Goal: Transaction & Acquisition: Purchase product/service

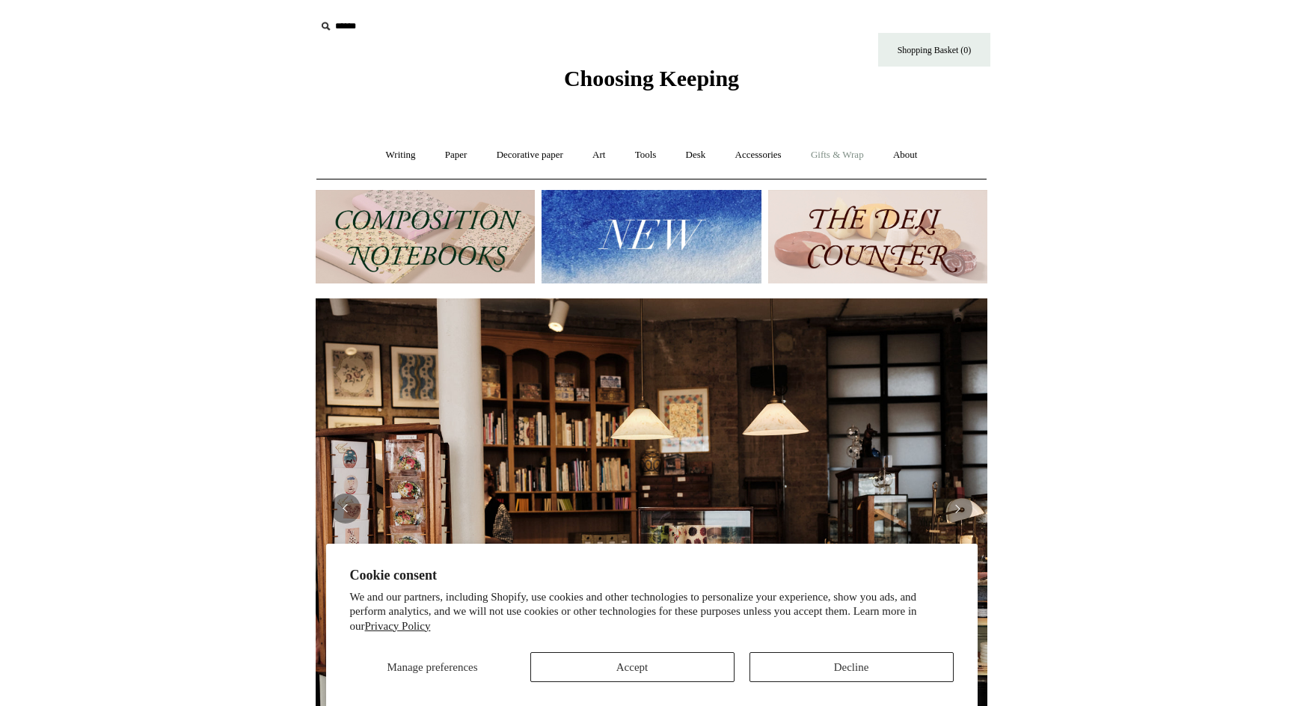
click at [860, 161] on link "Gifts & Wrap +" at bounding box center [837, 155] width 80 height 40
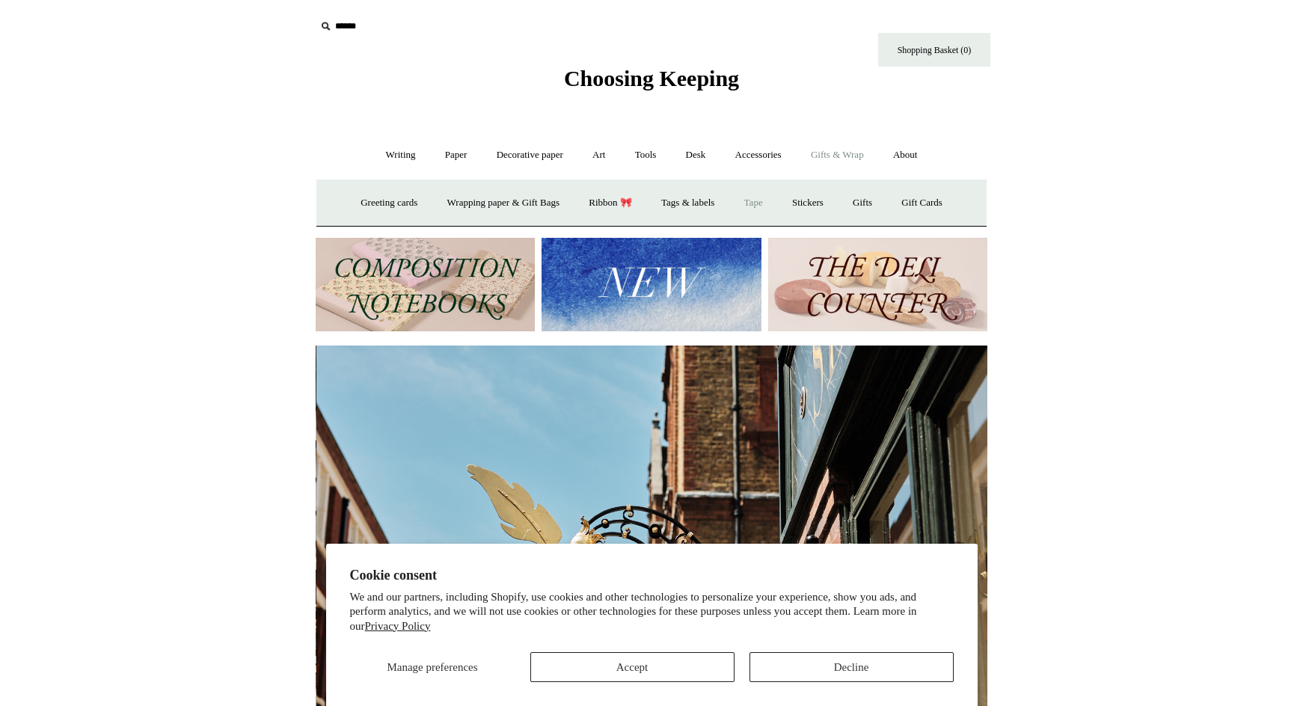
scroll to position [0, 671]
click at [698, 206] on link "Tags & labels" at bounding box center [688, 203] width 80 height 40
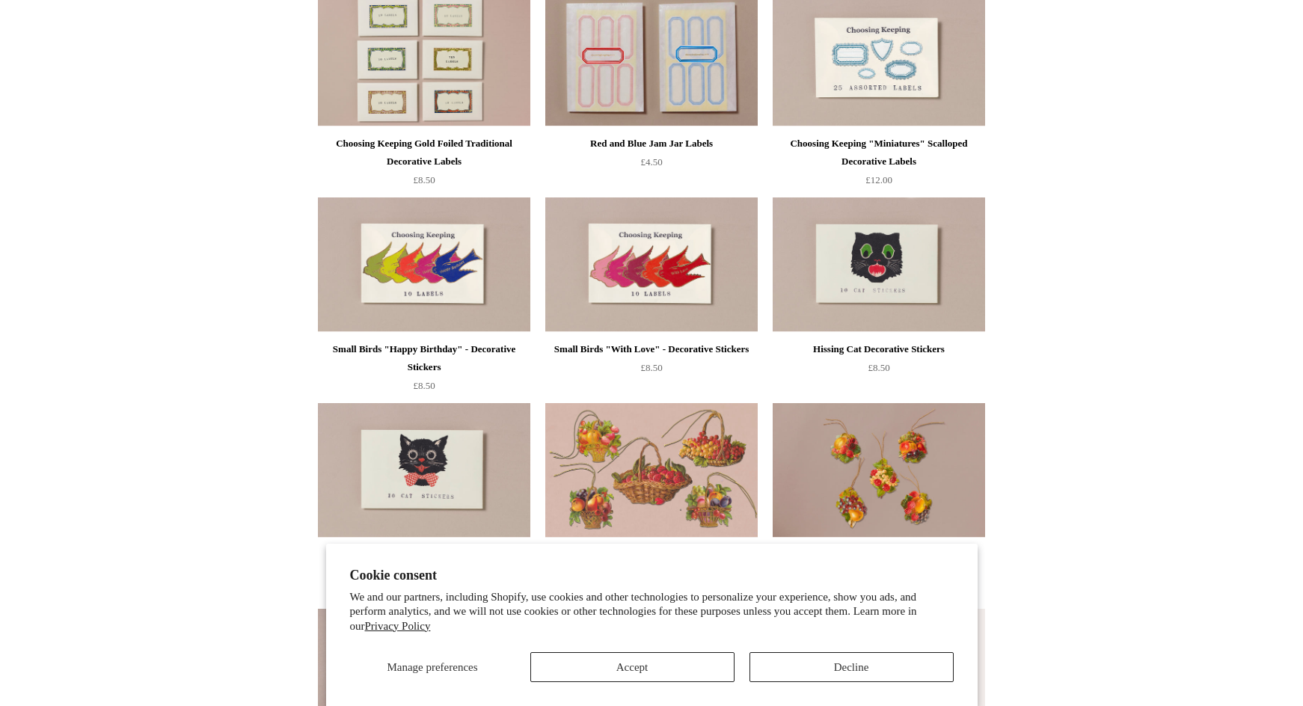
scroll to position [237, 0]
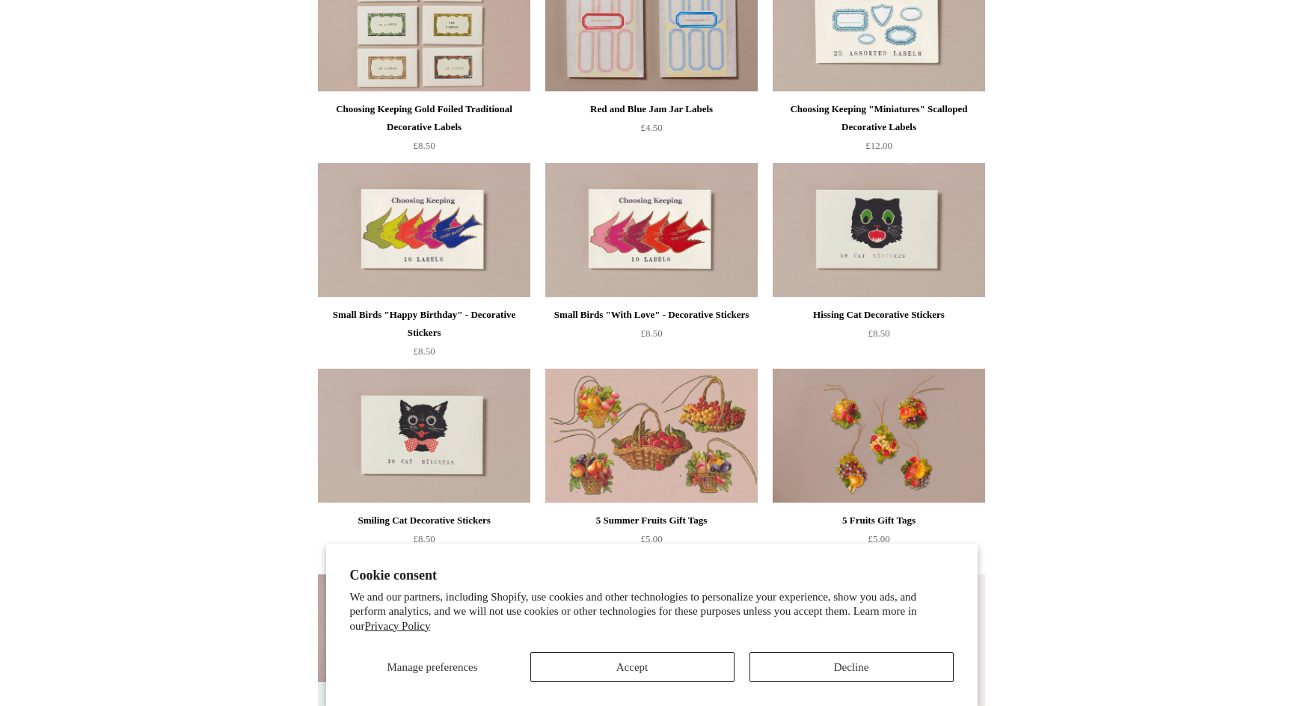
click at [678, 671] on button "Accept" at bounding box center [632, 667] width 204 height 30
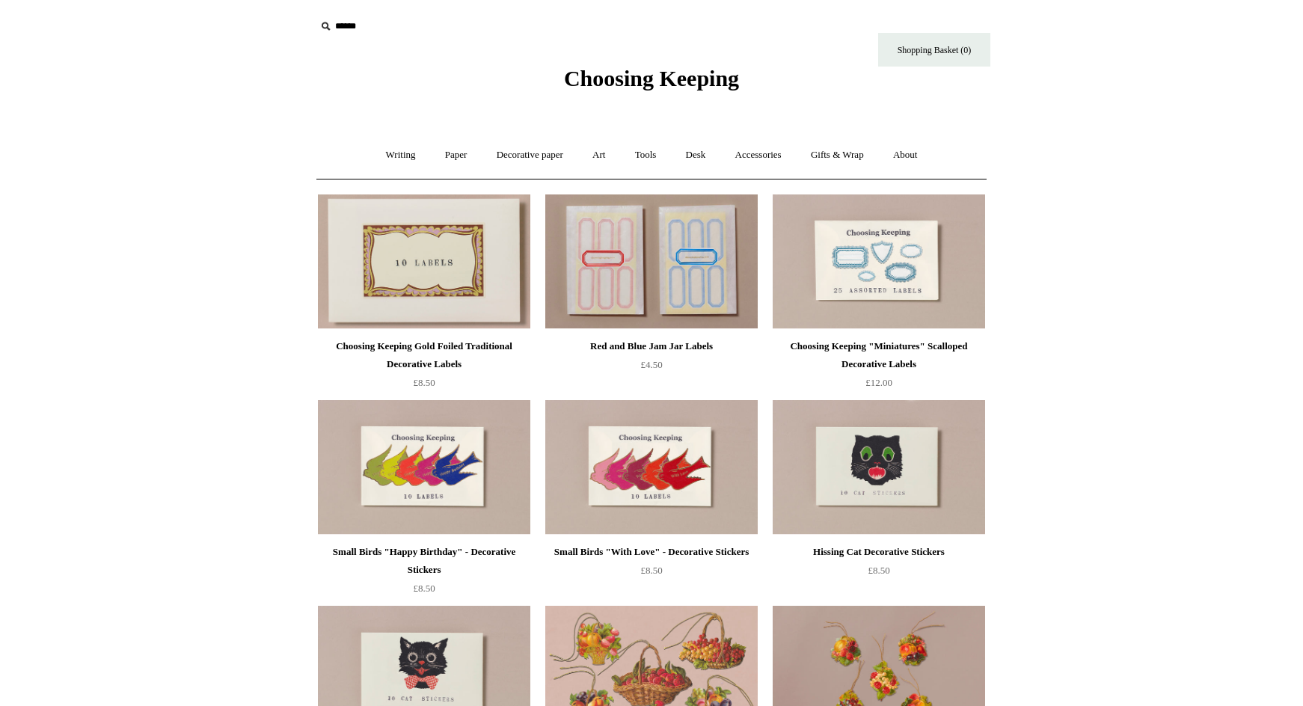
scroll to position [0, 0]
click at [476, 251] on img at bounding box center [424, 261] width 212 height 135
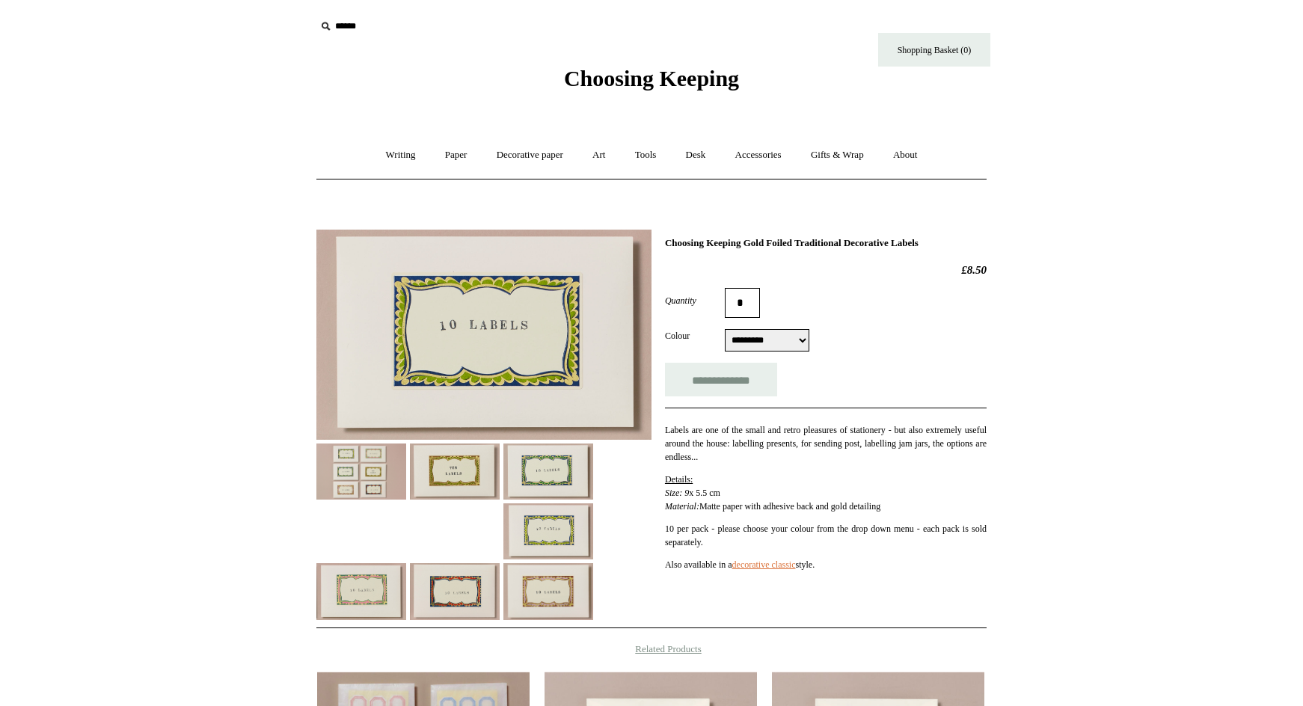
click at [374, 468] on img at bounding box center [361, 471] width 90 height 56
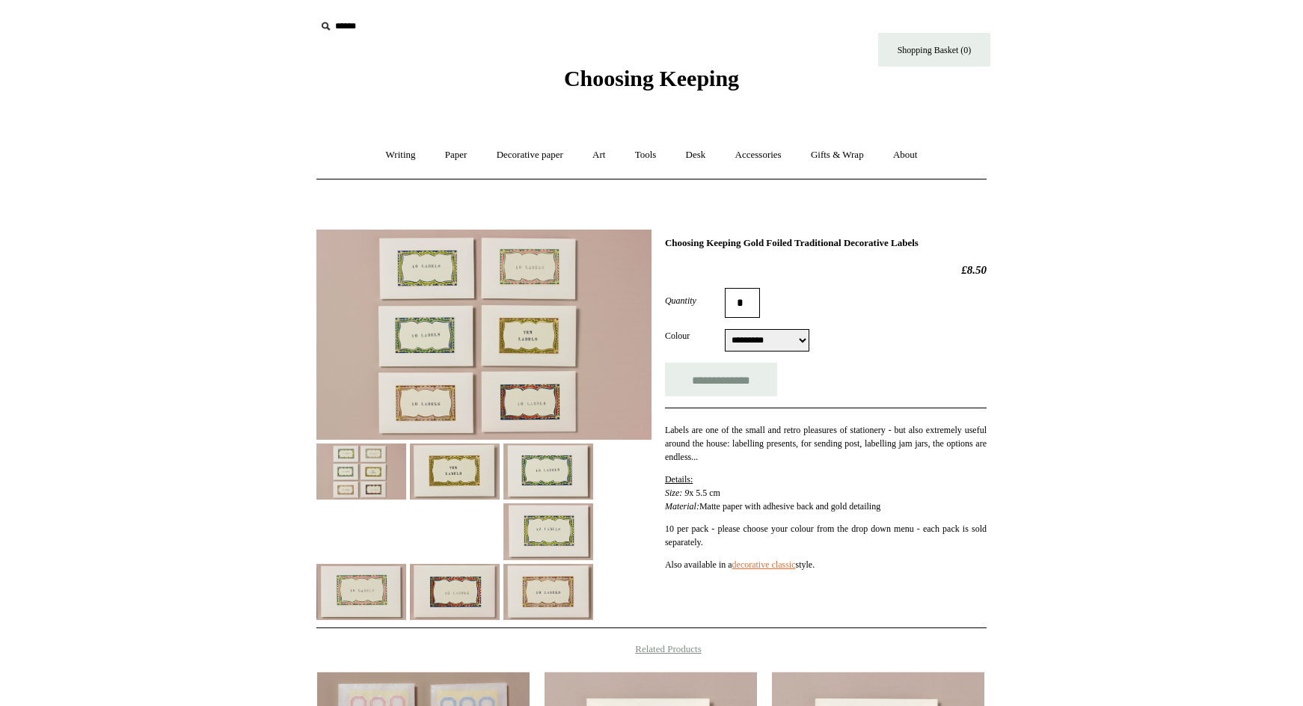
click at [483, 304] on img at bounding box center [483, 335] width 335 height 210
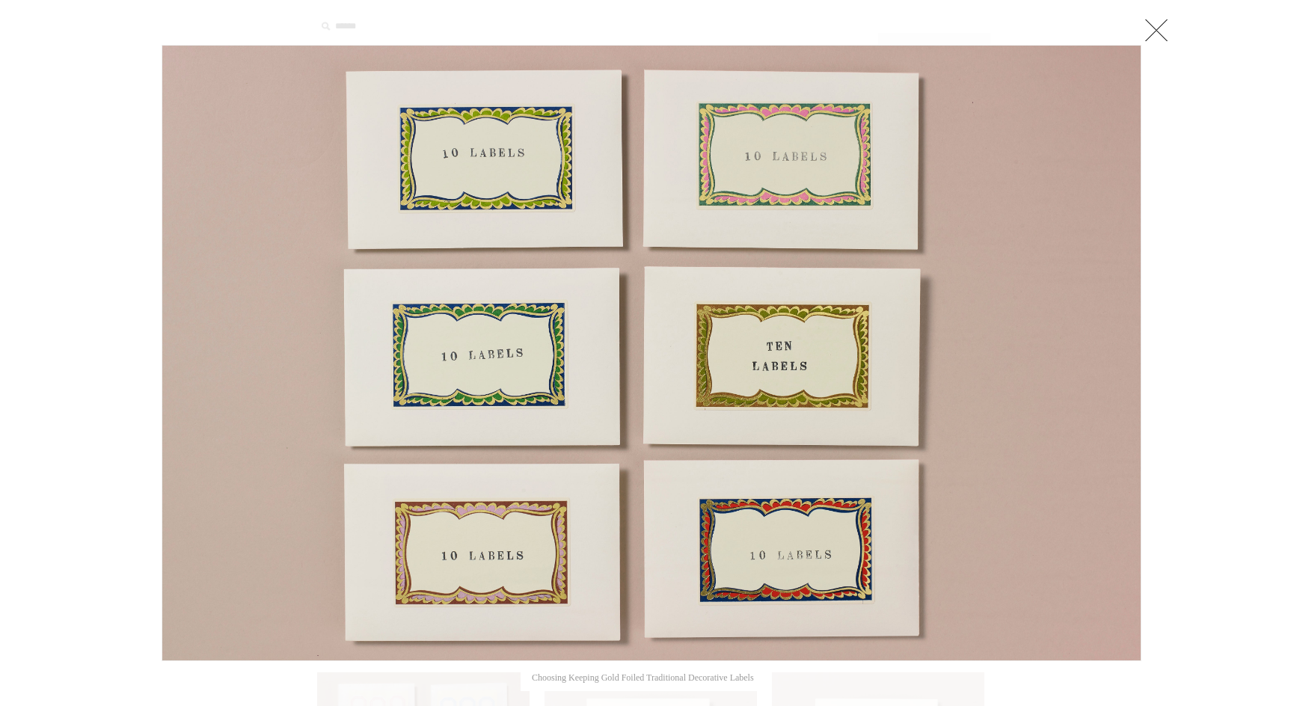
click at [524, 300] on img at bounding box center [651, 353] width 978 height 615
click at [1152, 32] on link at bounding box center [1156, 30] width 30 height 30
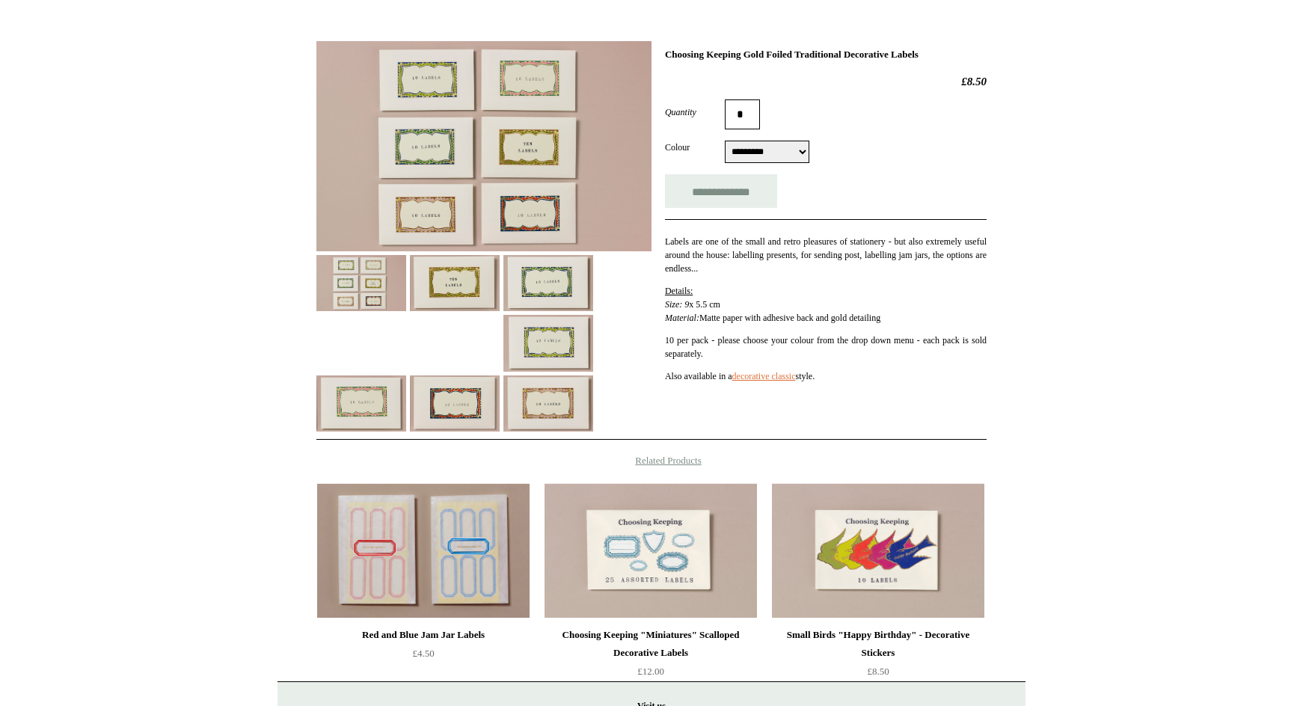
scroll to position [170, 0]
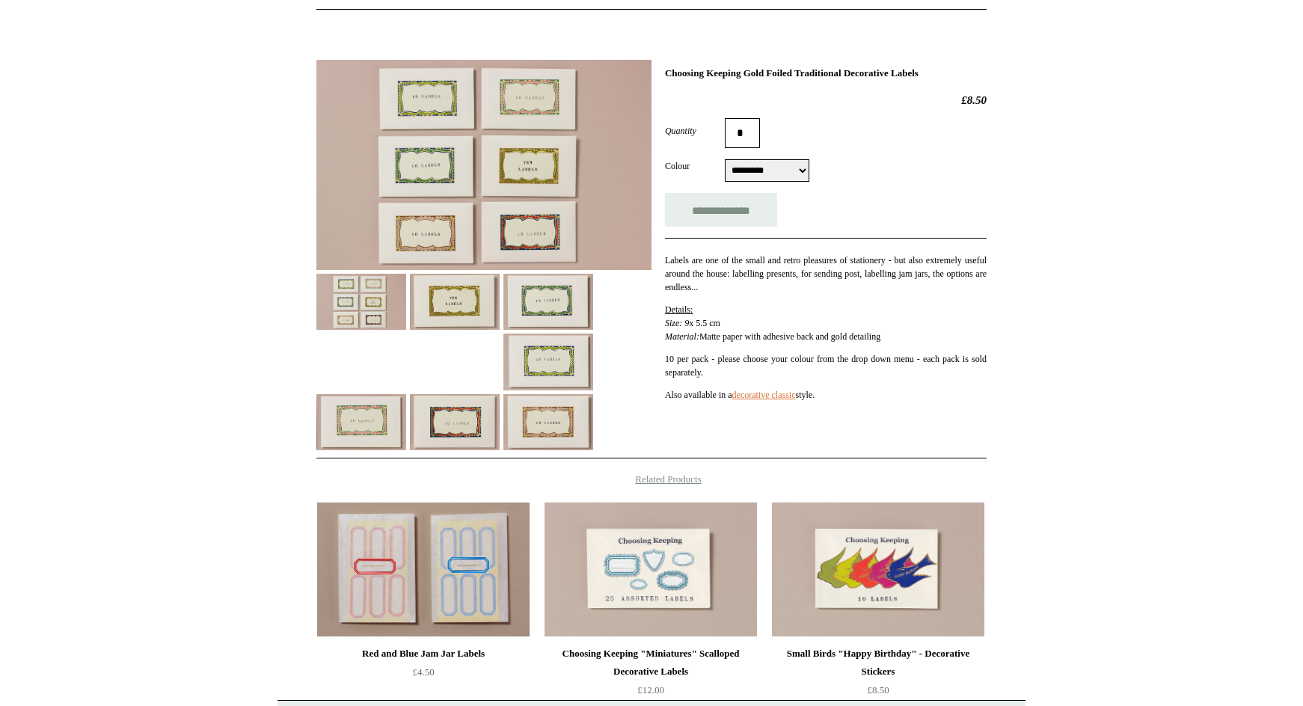
click at [558, 207] on img at bounding box center [483, 165] width 335 height 210
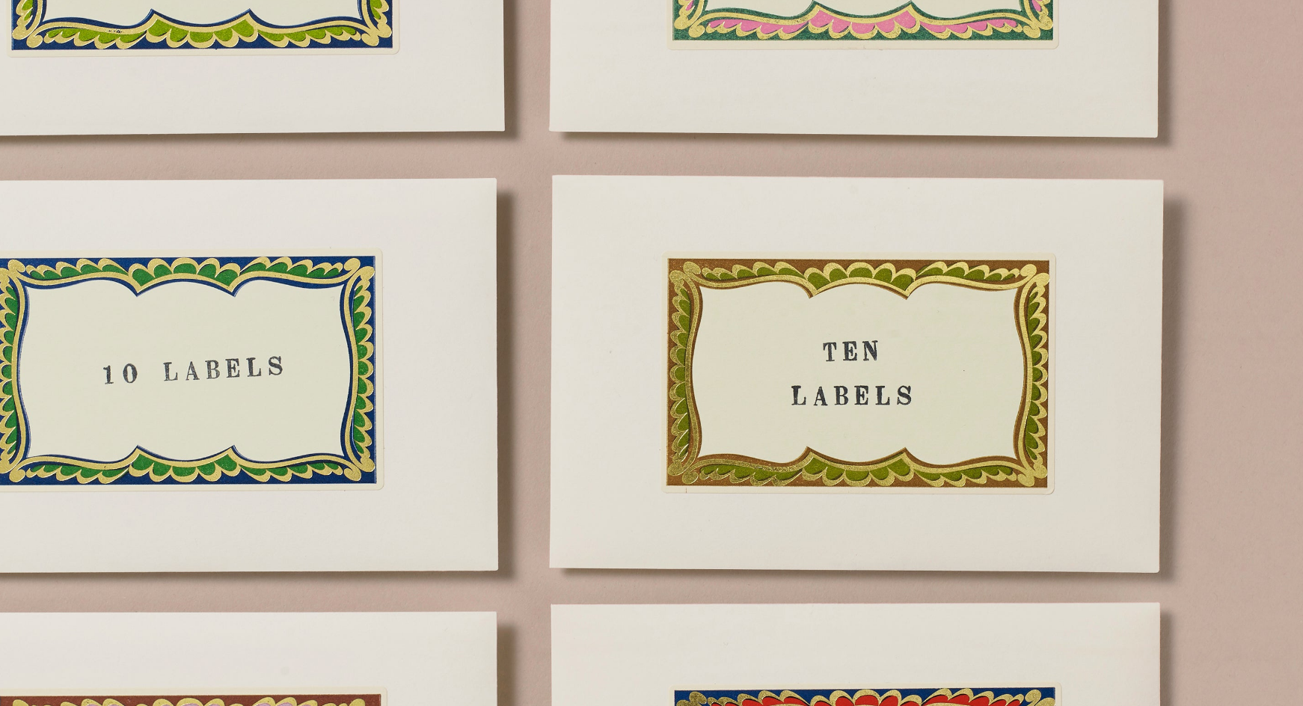
scroll to position [169, 0]
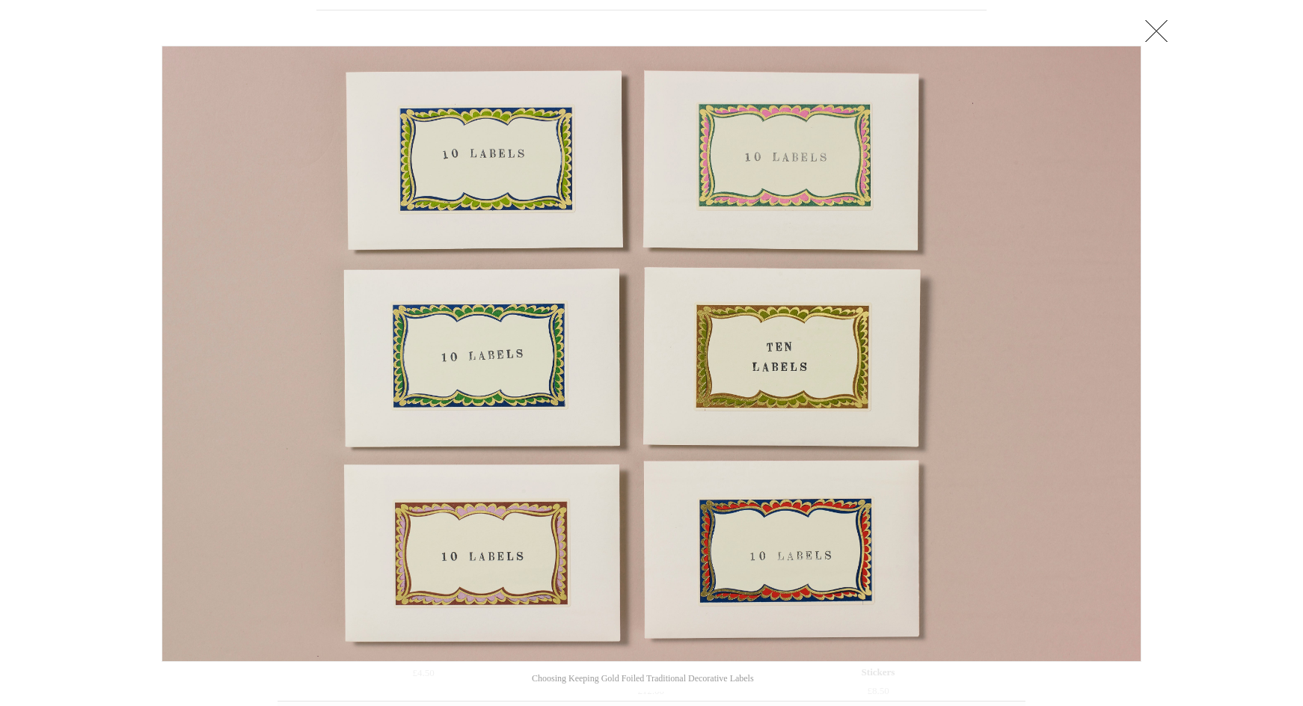
click at [1162, 31] on link at bounding box center [1156, 31] width 30 height 30
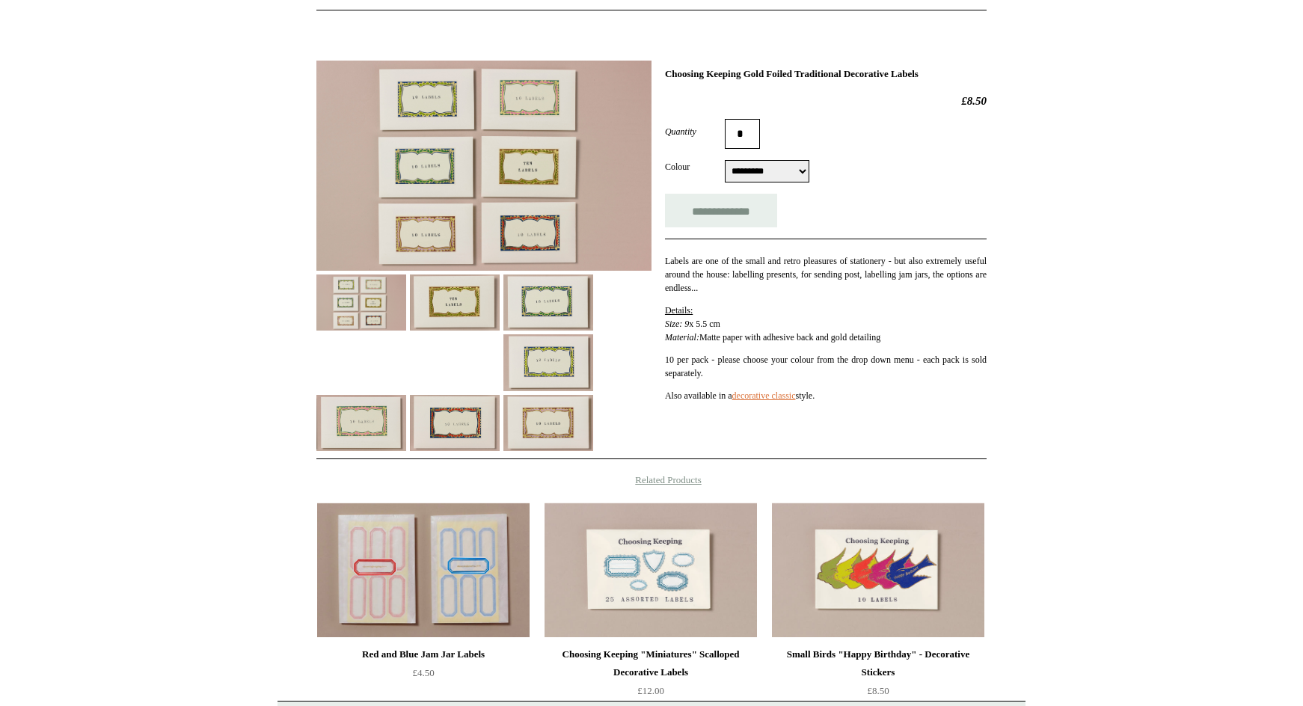
click at [677, 305] on span "Details:" at bounding box center [679, 310] width 28 height 10
click at [512, 142] on img at bounding box center [483, 166] width 335 height 210
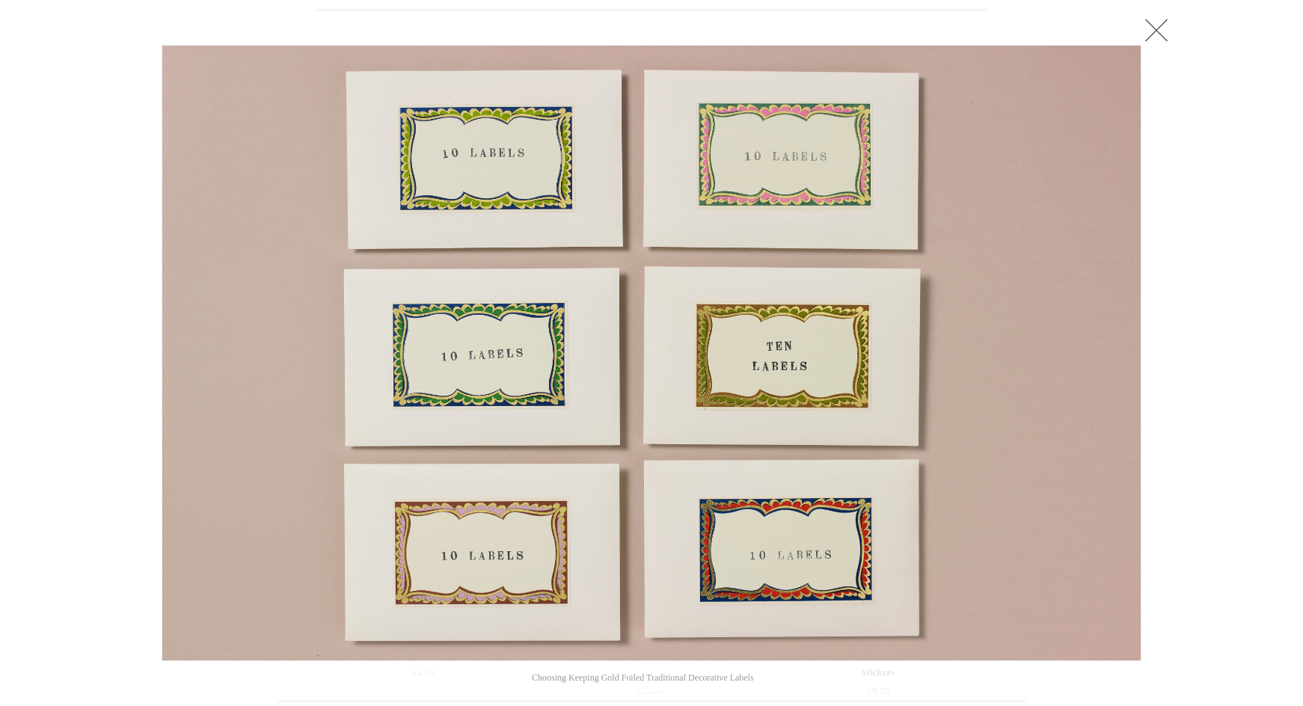
click at [1165, 34] on link at bounding box center [1156, 30] width 30 height 30
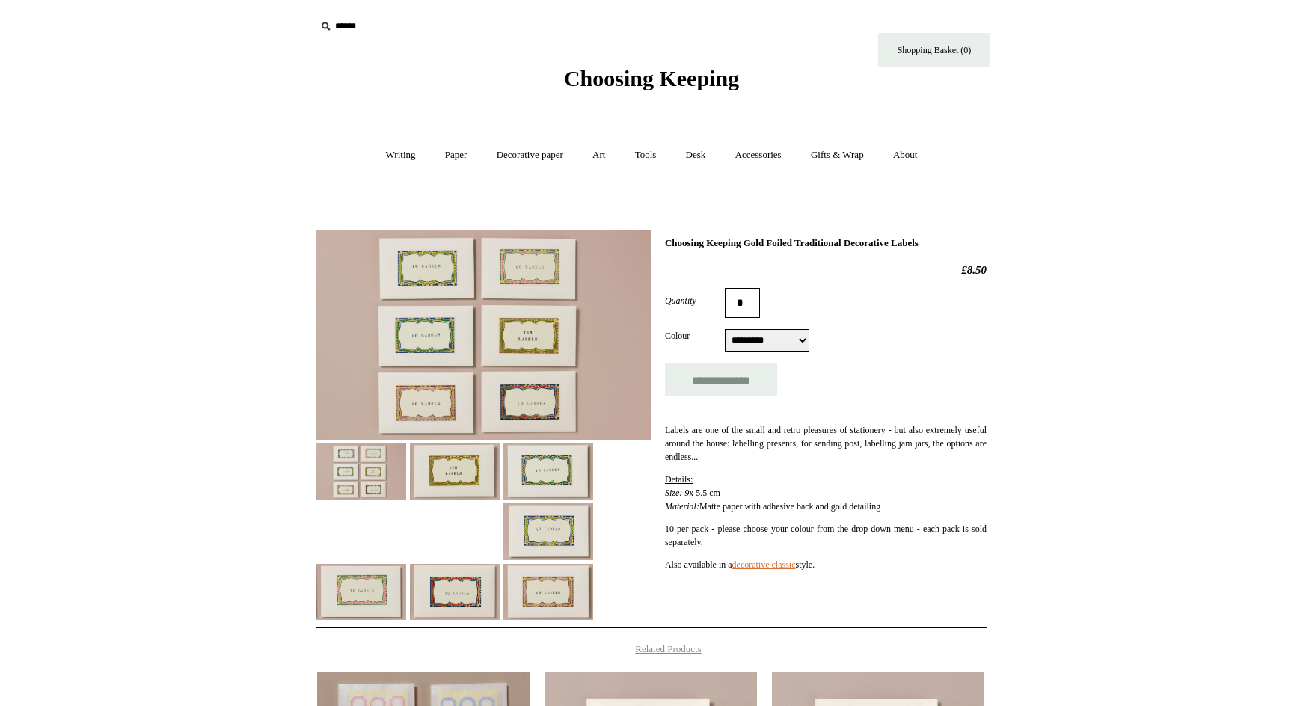
scroll to position [0, 0]
click at [840, 156] on link "Gifts & Wrap +" at bounding box center [837, 155] width 80 height 40
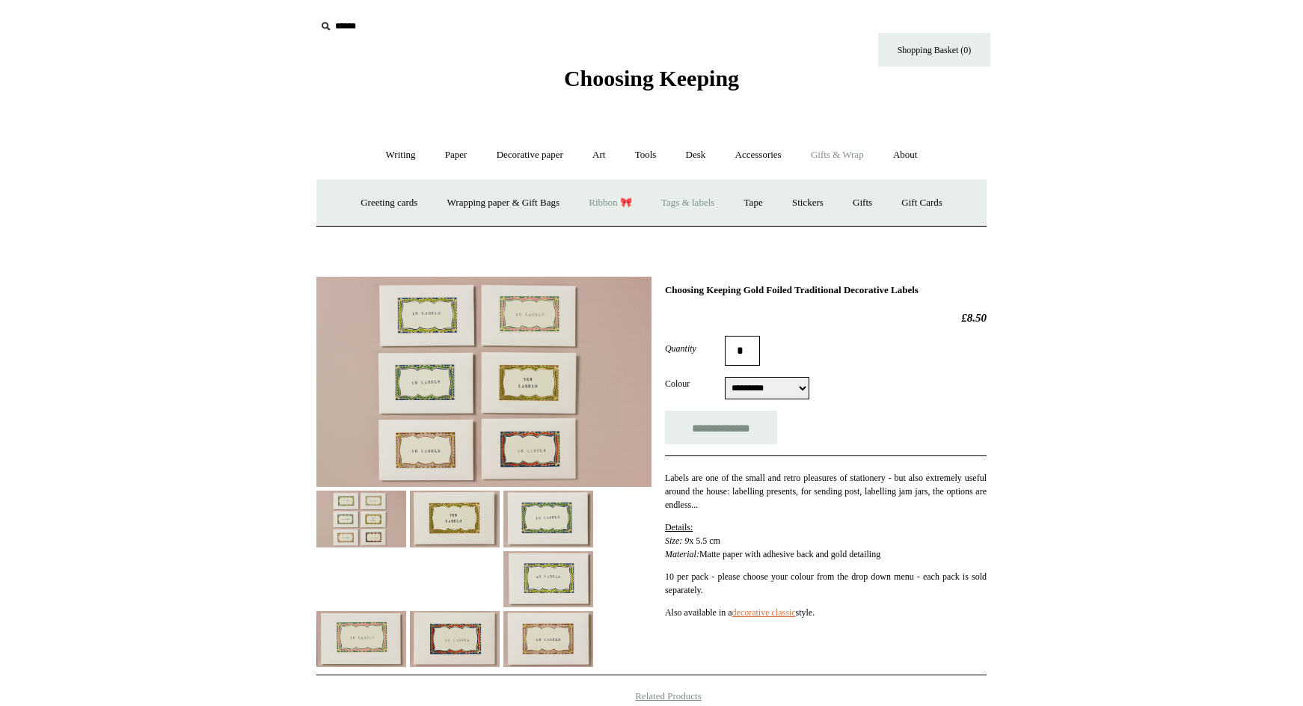
click at [607, 213] on link "Ribbon 🎀" at bounding box center [610, 203] width 70 height 40
